Goal: Navigation & Orientation: Understand site structure

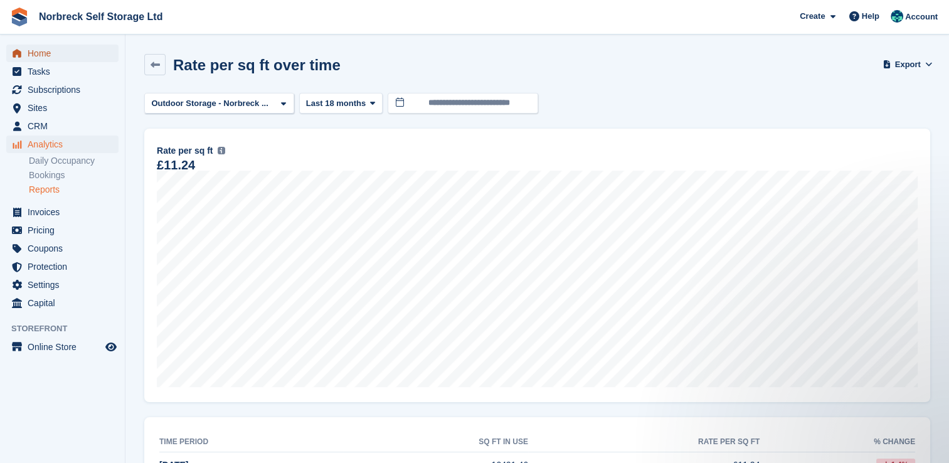
click at [26, 56] on link "Home" at bounding box center [62, 54] width 112 height 18
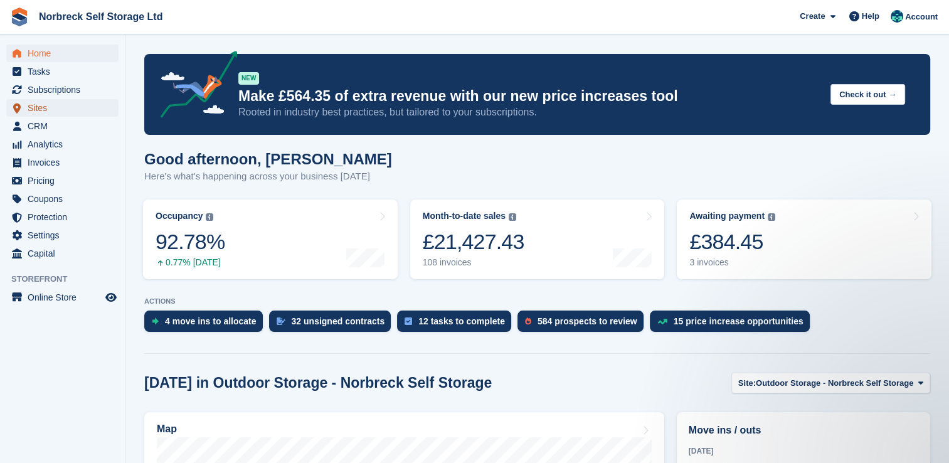
click at [45, 109] on span "Sites" at bounding box center [65, 108] width 75 height 18
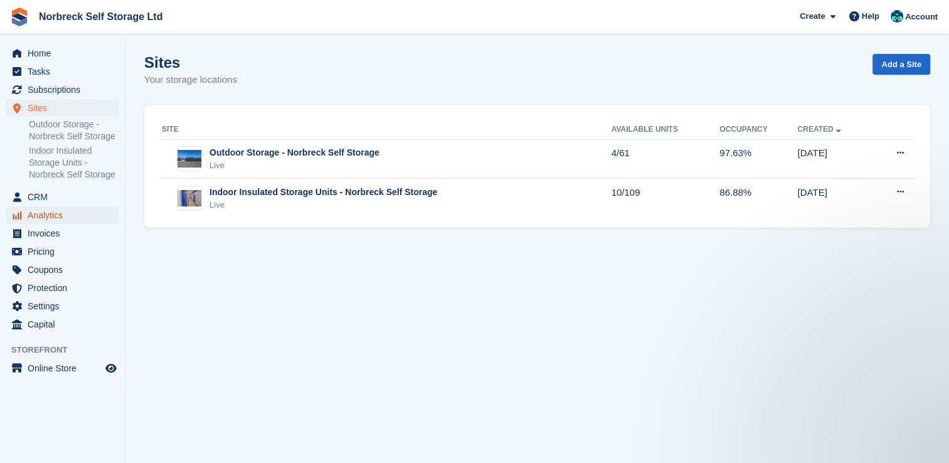
click at [45, 222] on span "Analytics" at bounding box center [65, 215] width 75 height 18
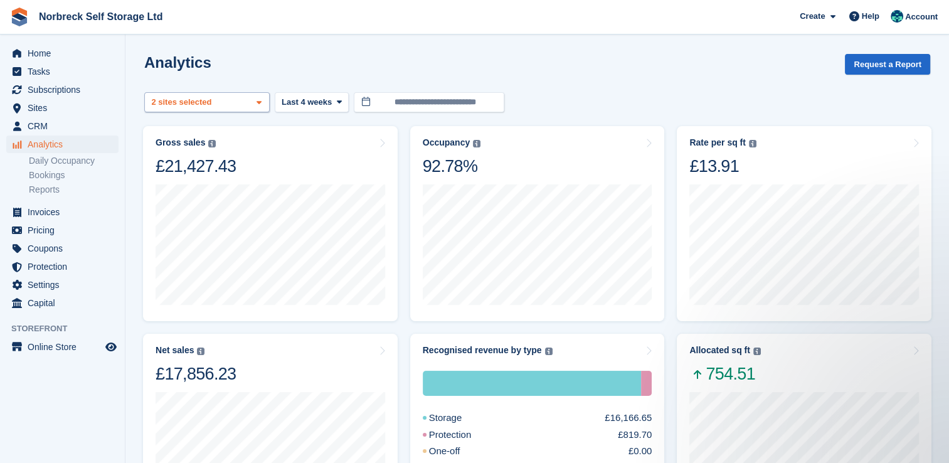
click at [264, 103] on span at bounding box center [259, 103] width 10 height 10
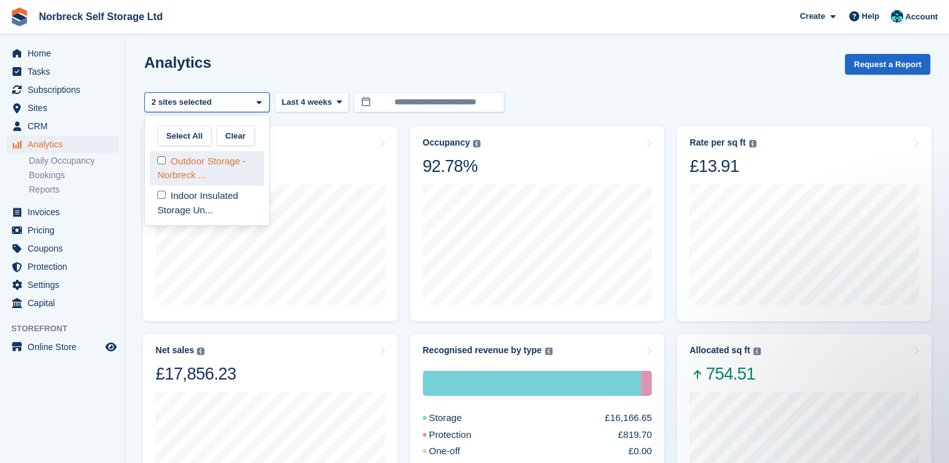
click at [243, 167] on div "Outdoor Storage - Norbreck ..." at bounding box center [207, 168] width 114 height 35
select select "****"
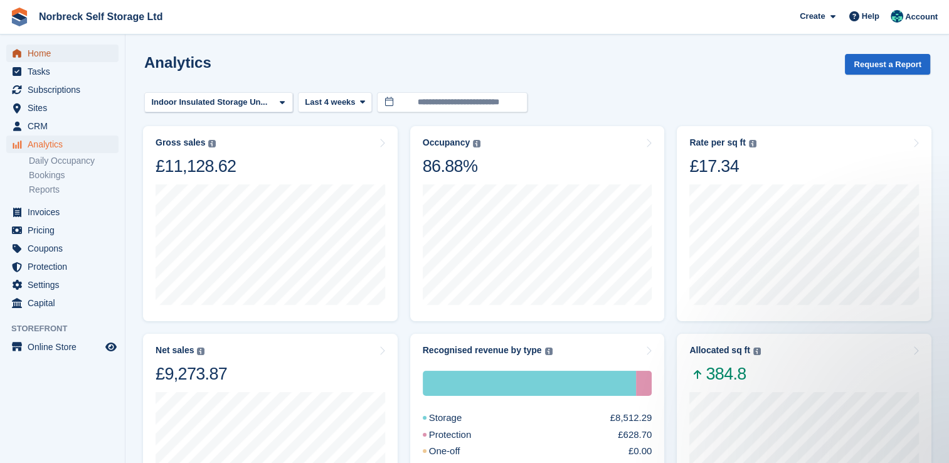
click at [33, 49] on span "Home" at bounding box center [65, 54] width 75 height 18
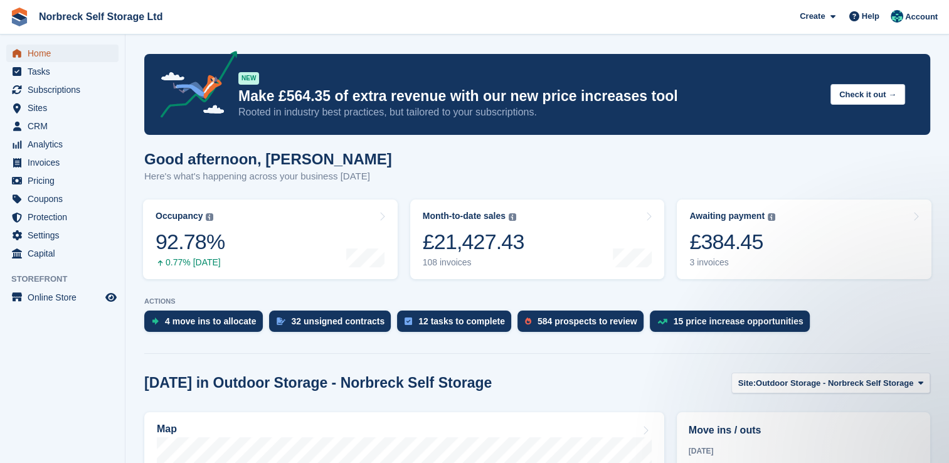
click at [35, 55] on span "Home" at bounding box center [65, 54] width 75 height 18
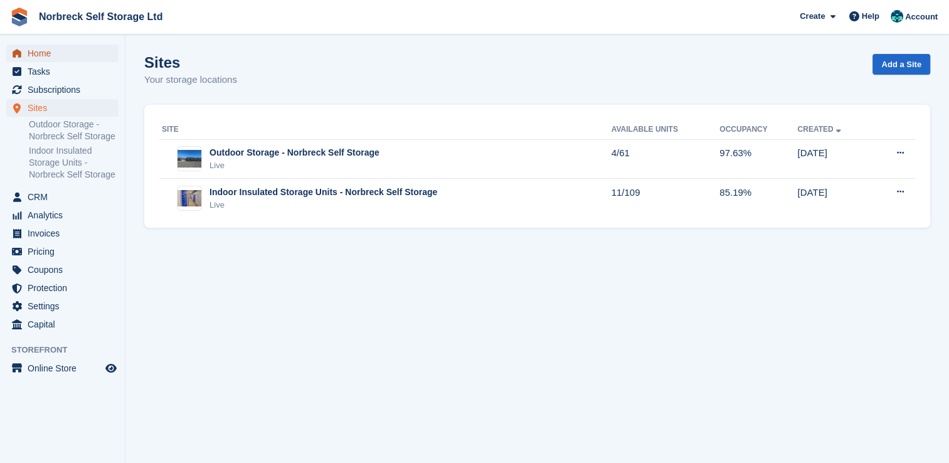
click at [31, 55] on span "Home" at bounding box center [65, 54] width 75 height 18
